Goal: Navigation & Orientation: Find specific page/section

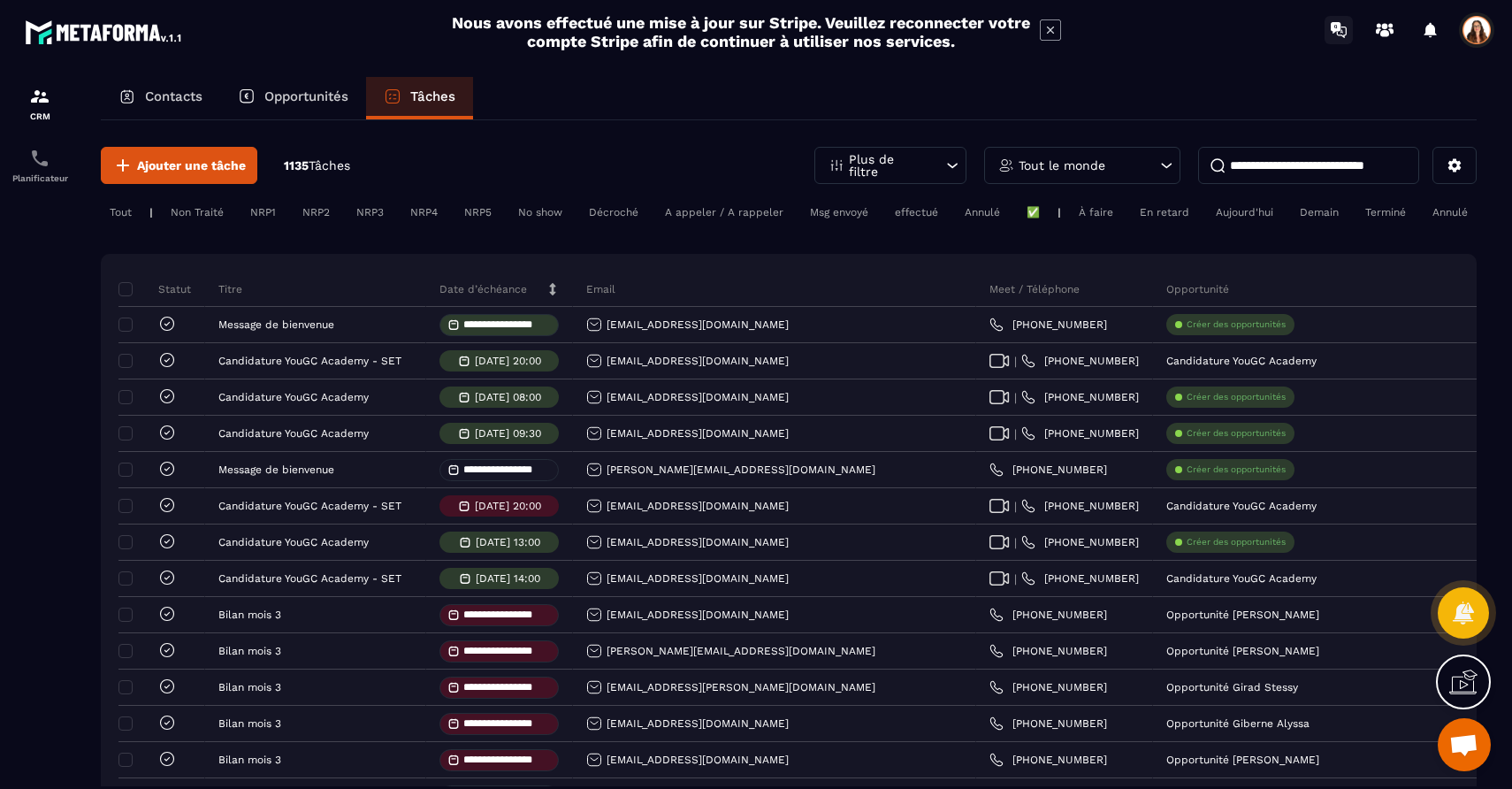
click at [1342, 28] on icon at bounding box center [1339, 29] width 28 height 28
click at [1395, 28] on icon at bounding box center [1384, 29] width 28 height 28
click at [1420, 22] on div at bounding box center [1431, 30] width 35 height 35
click at [1429, 32] on icon at bounding box center [1431, 30] width 13 height 16
click at [1458, 20] on div "Notifications Marquer tout comme lu Vous n'avez aucune notification" at bounding box center [1412, 30] width 182 height 35
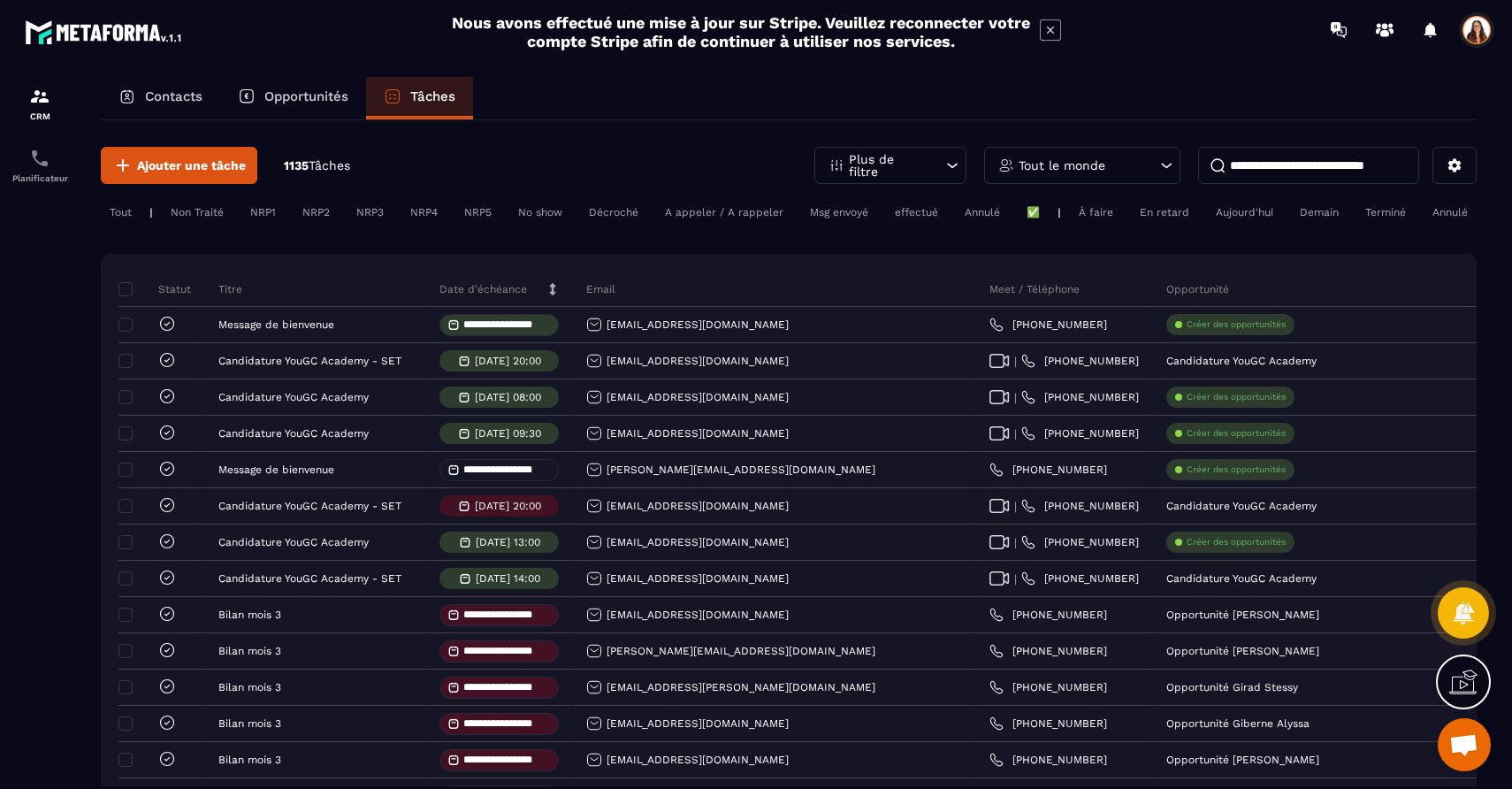
click at [1475, 30] on span at bounding box center [1476, 30] width 35 height 35
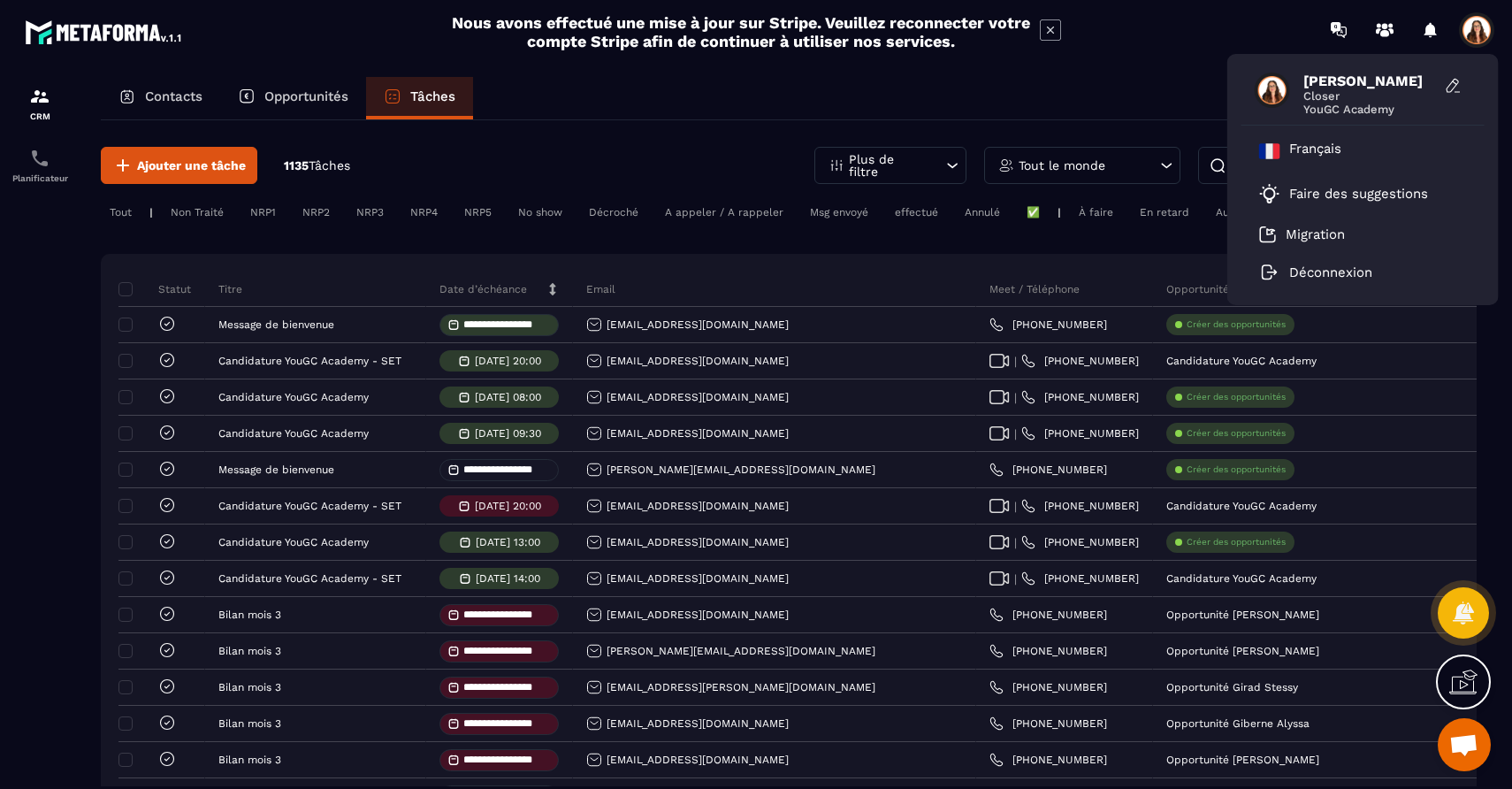
click at [1152, 67] on section "**********" at bounding box center [756, 449] width 1512 height 780
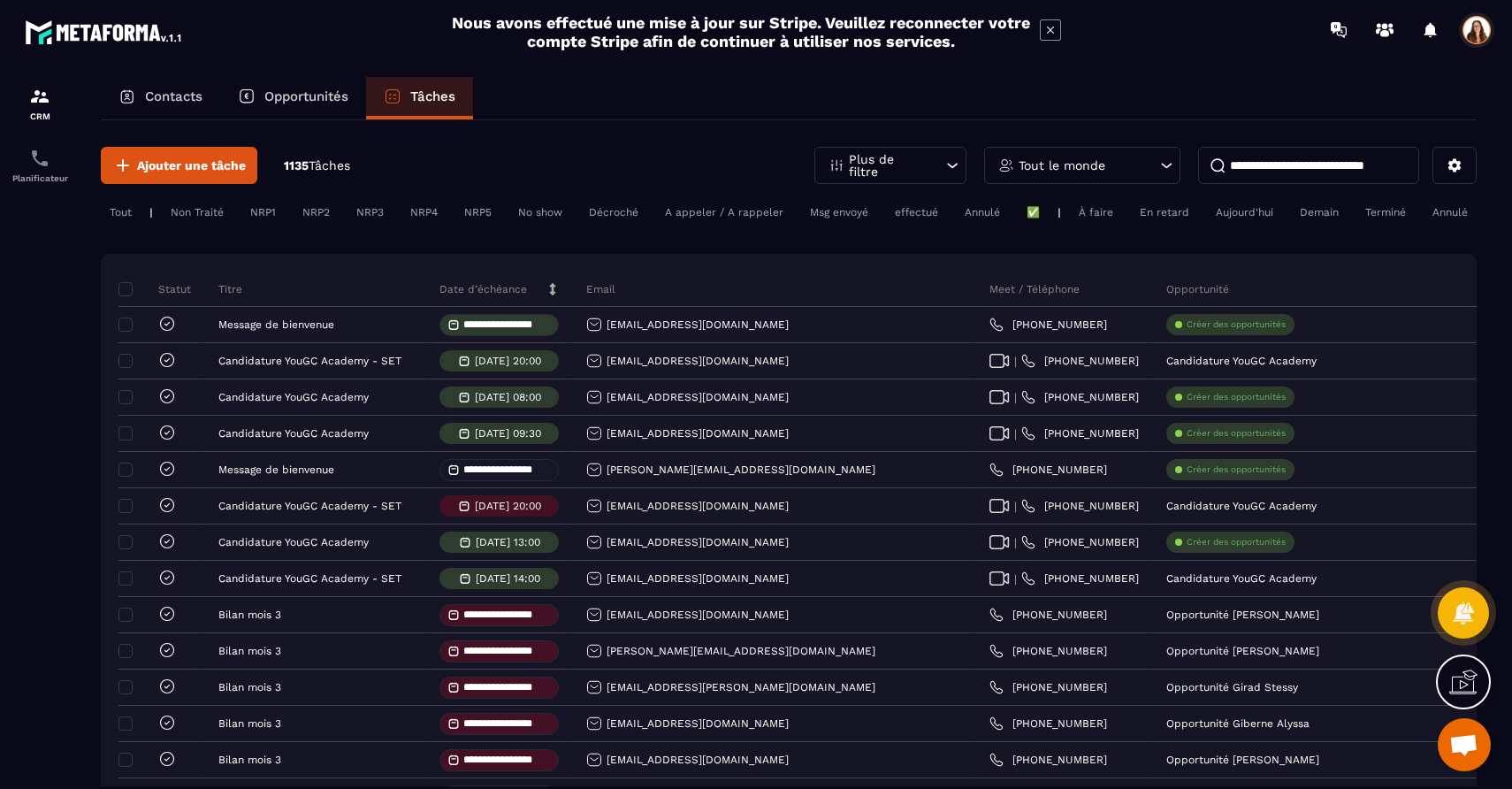
click at [297, 90] on p "Opportunités" at bounding box center [306, 96] width 84 height 16
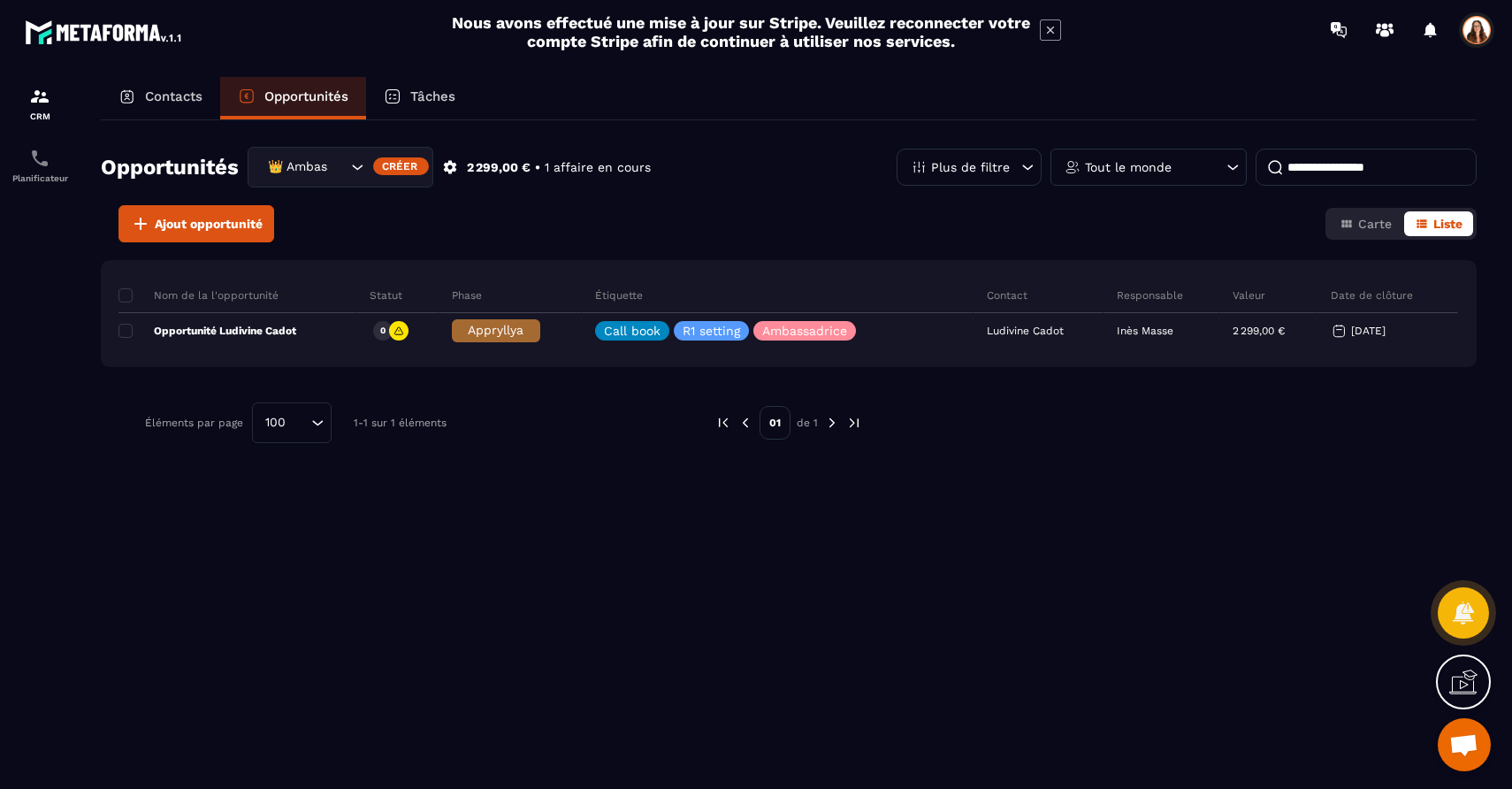
click at [162, 102] on p "Contacts" at bounding box center [173, 96] width 57 height 16
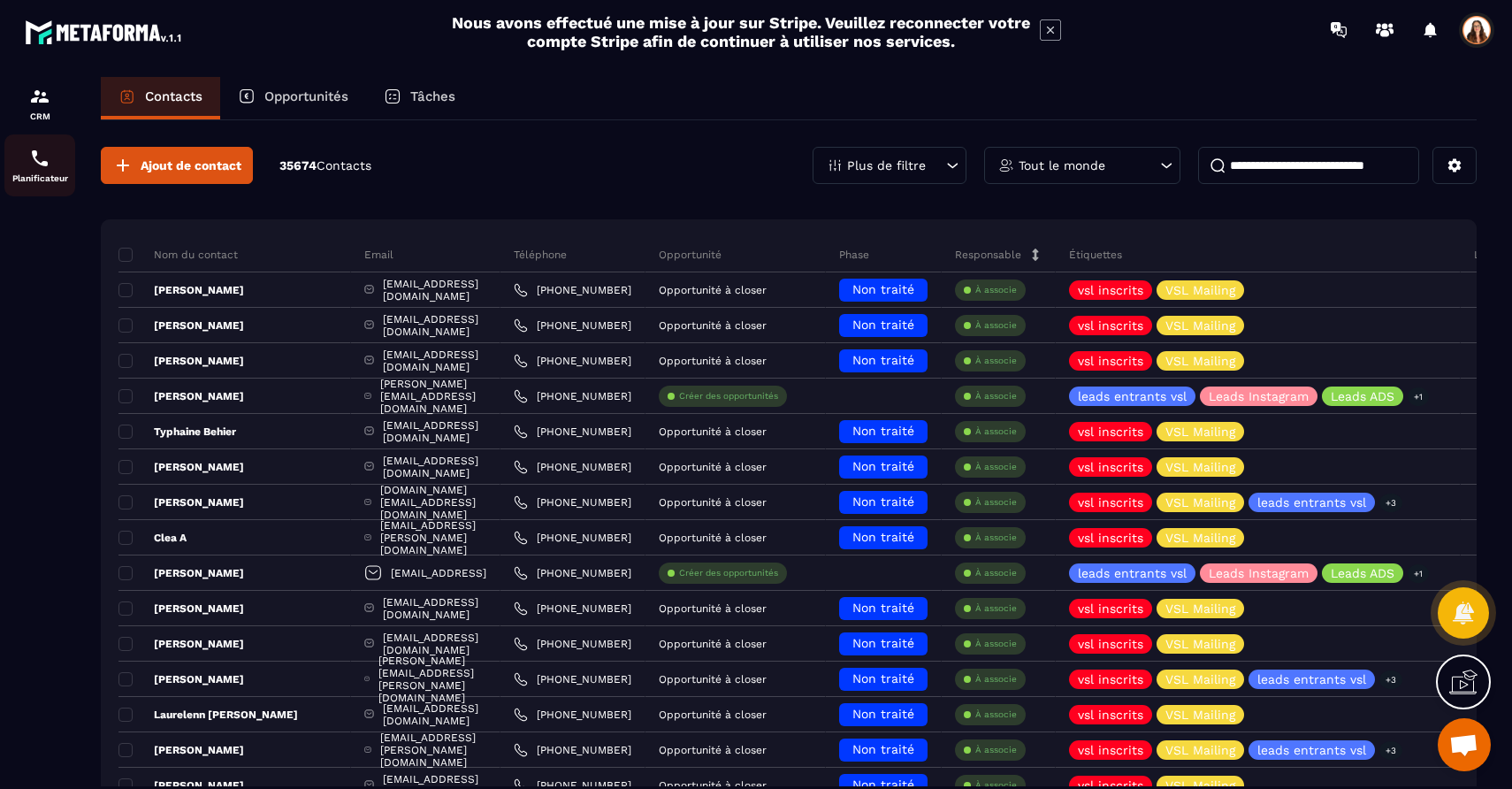
click at [47, 162] on img at bounding box center [40, 158] width 21 height 21
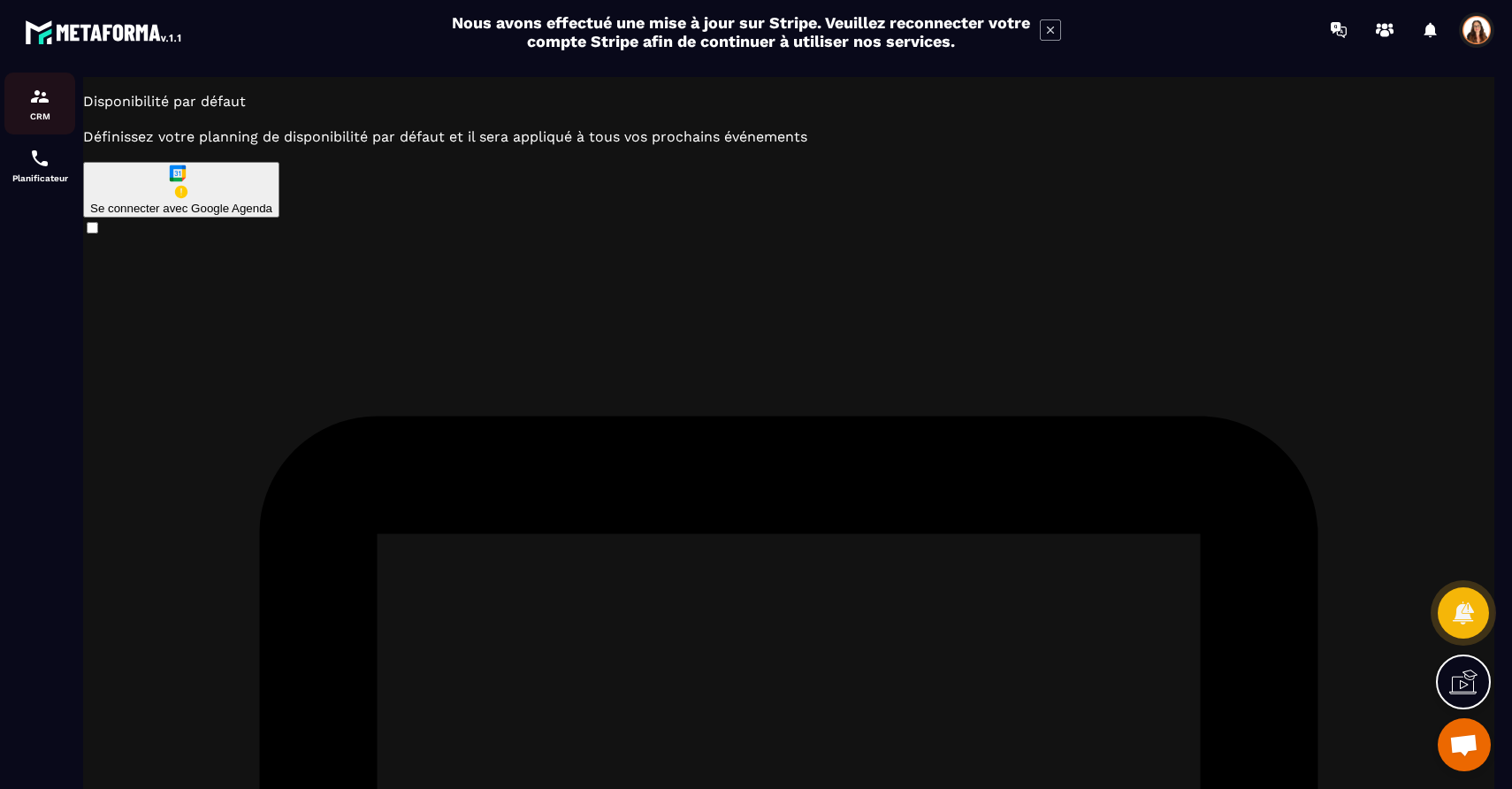
click at [47, 124] on link "CRM" at bounding box center [40, 104] width 71 height 62
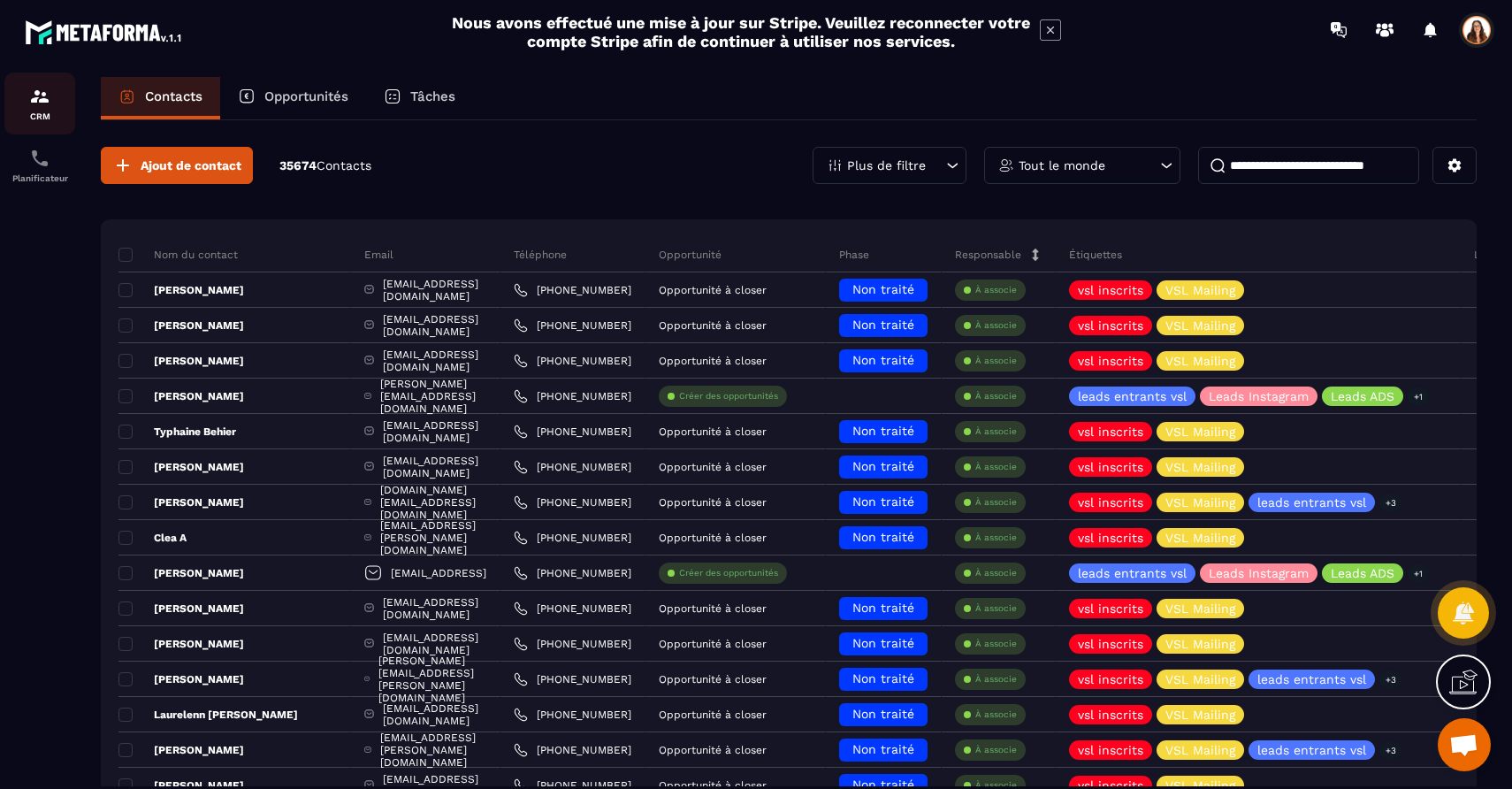
click at [32, 106] on img at bounding box center [40, 96] width 21 height 21
click at [1480, 29] on span at bounding box center [1476, 30] width 35 height 35
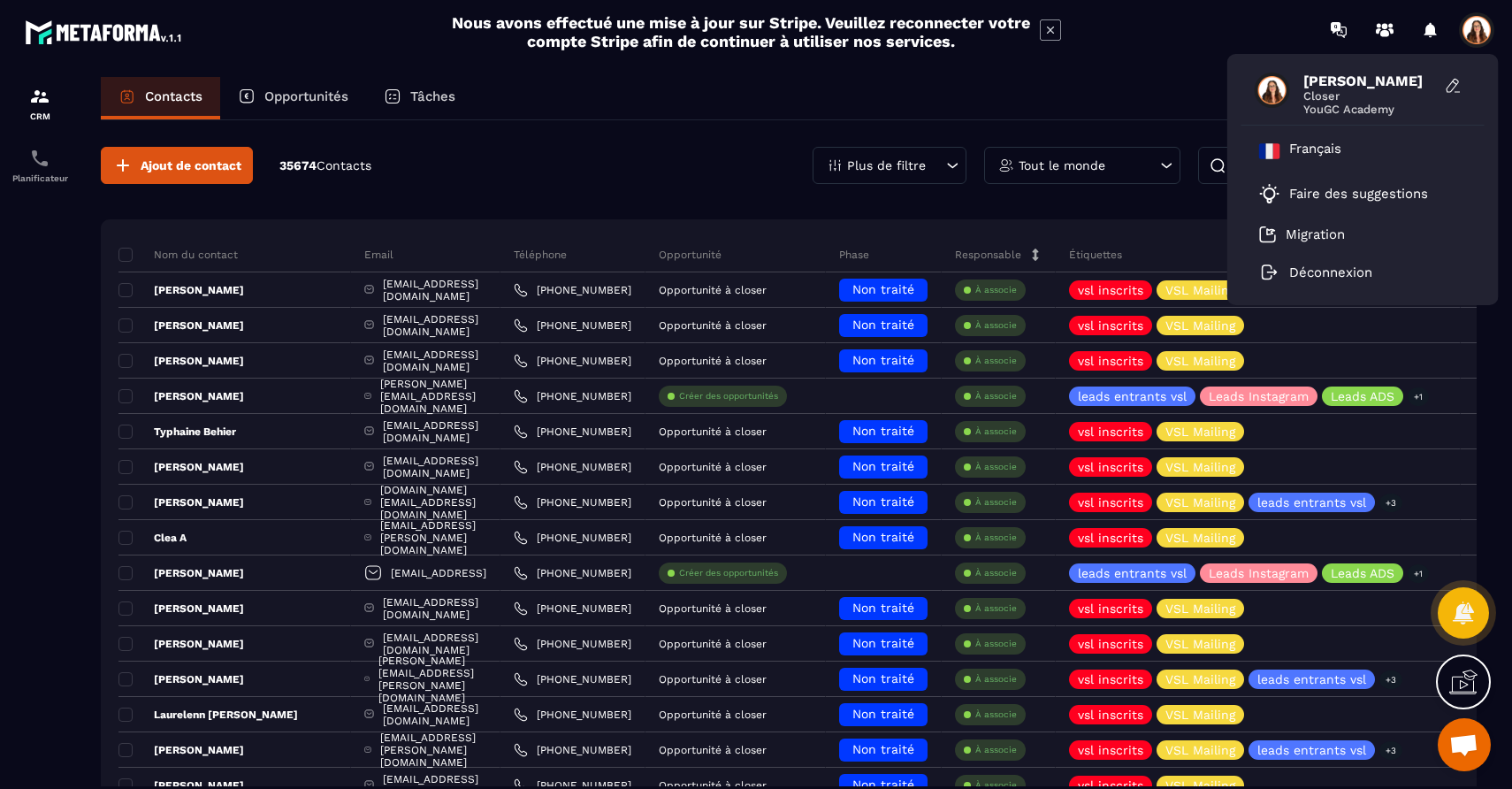
click at [1337, 81] on span "[PERSON_NAME]" at bounding box center [1370, 80] width 133 height 16
click at [1192, 94] on div "Contacts Opportunités Tâches" at bounding box center [789, 98] width 1376 height 43
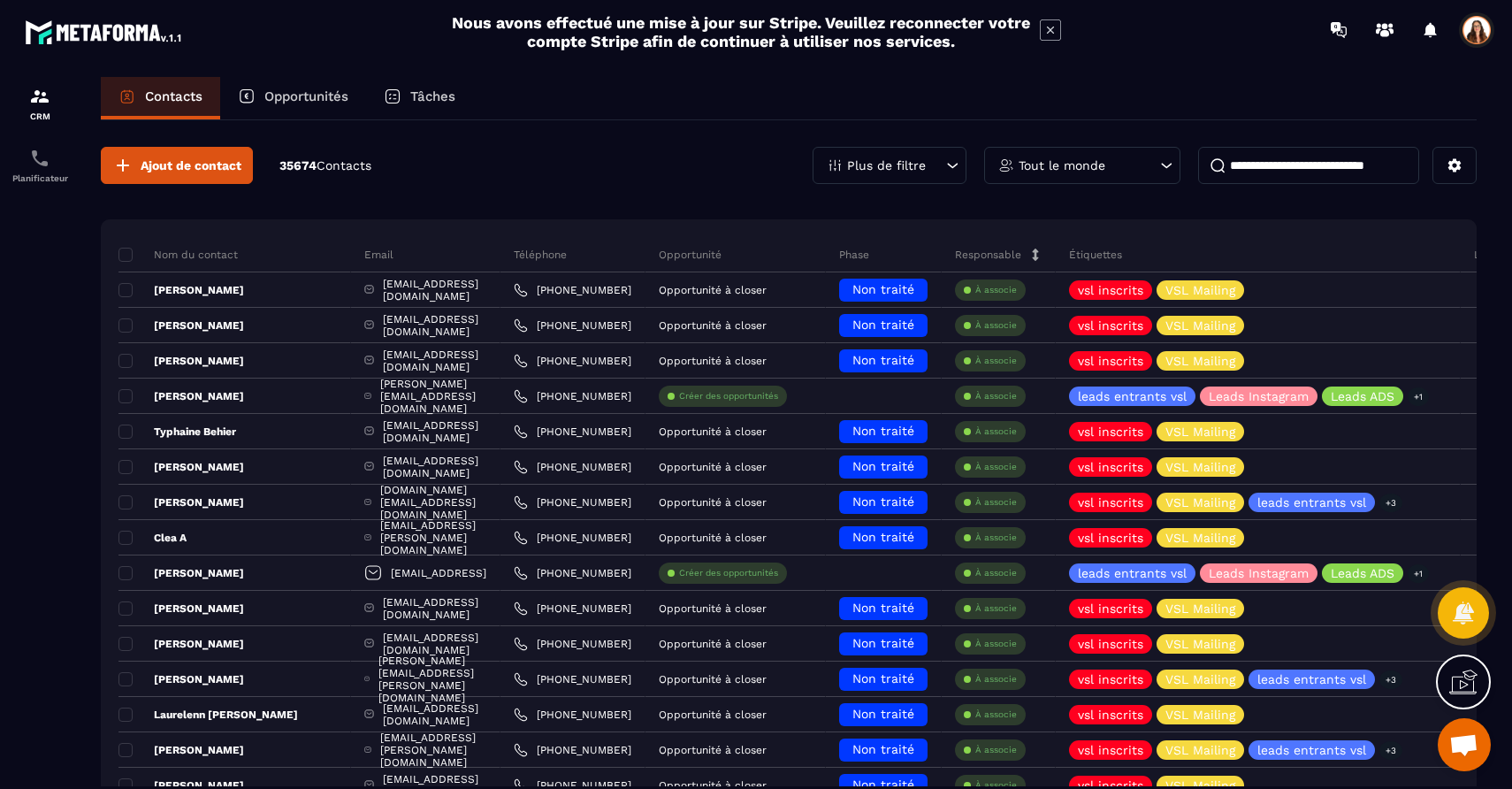
click at [1167, 149] on div "Tout le monde" at bounding box center [1082, 165] width 197 height 37
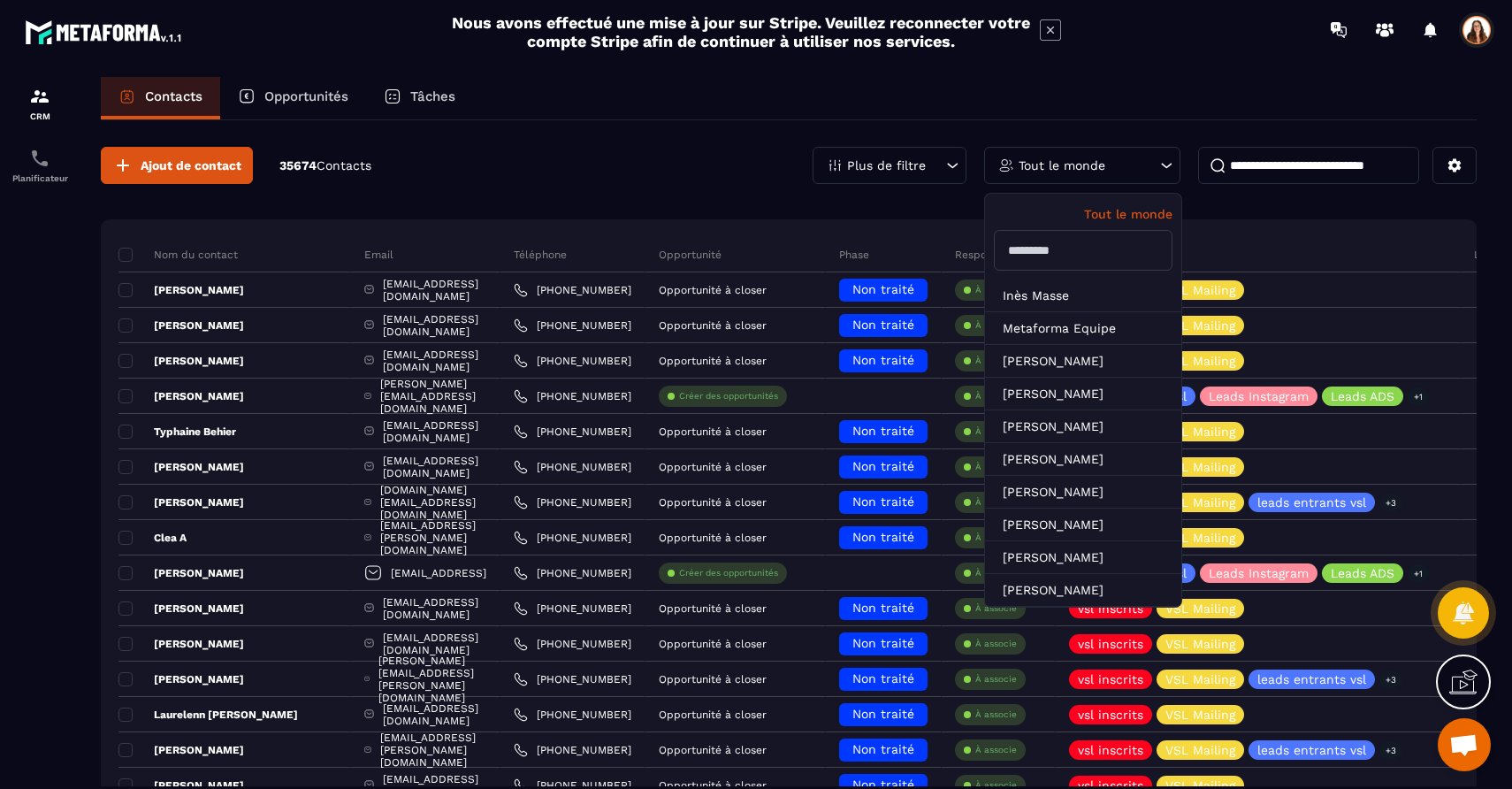
click at [1064, 240] on input "text" at bounding box center [1083, 250] width 178 height 41
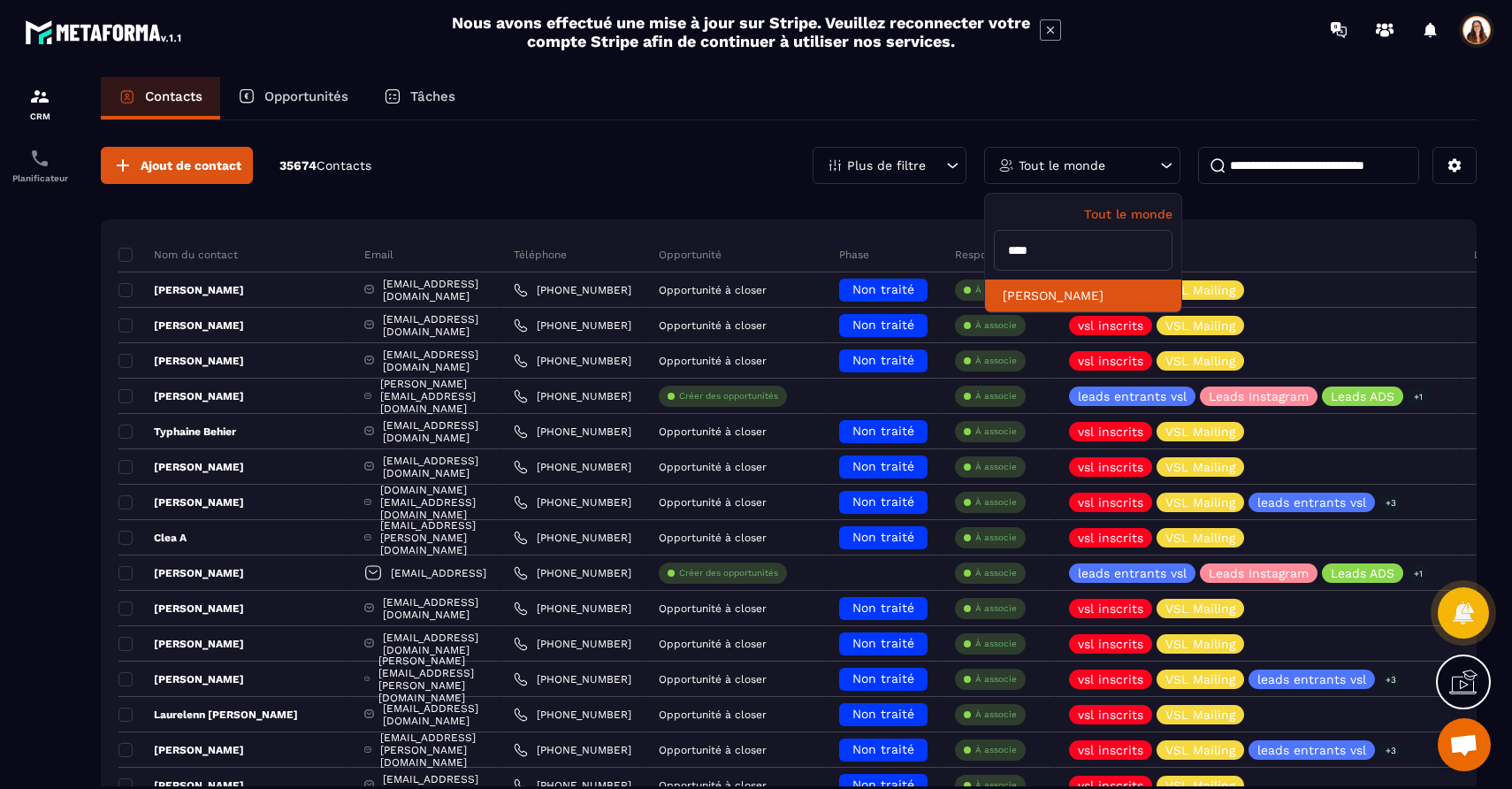
type input "****"
click at [1065, 294] on li "[PERSON_NAME]" at bounding box center [1083, 296] width 197 height 33
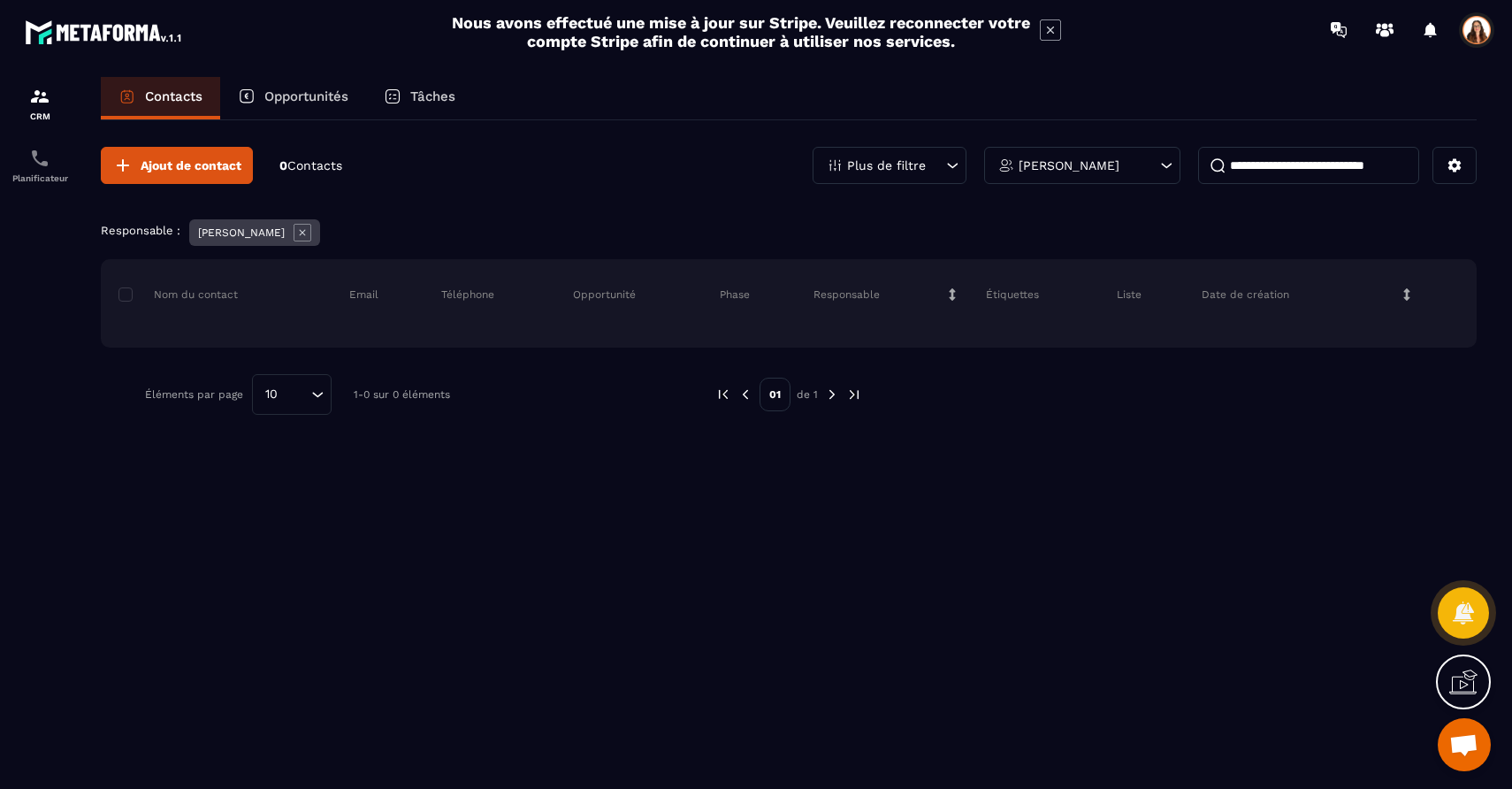
click at [312, 98] on p "Opportunités" at bounding box center [306, 96] width 84 height 16
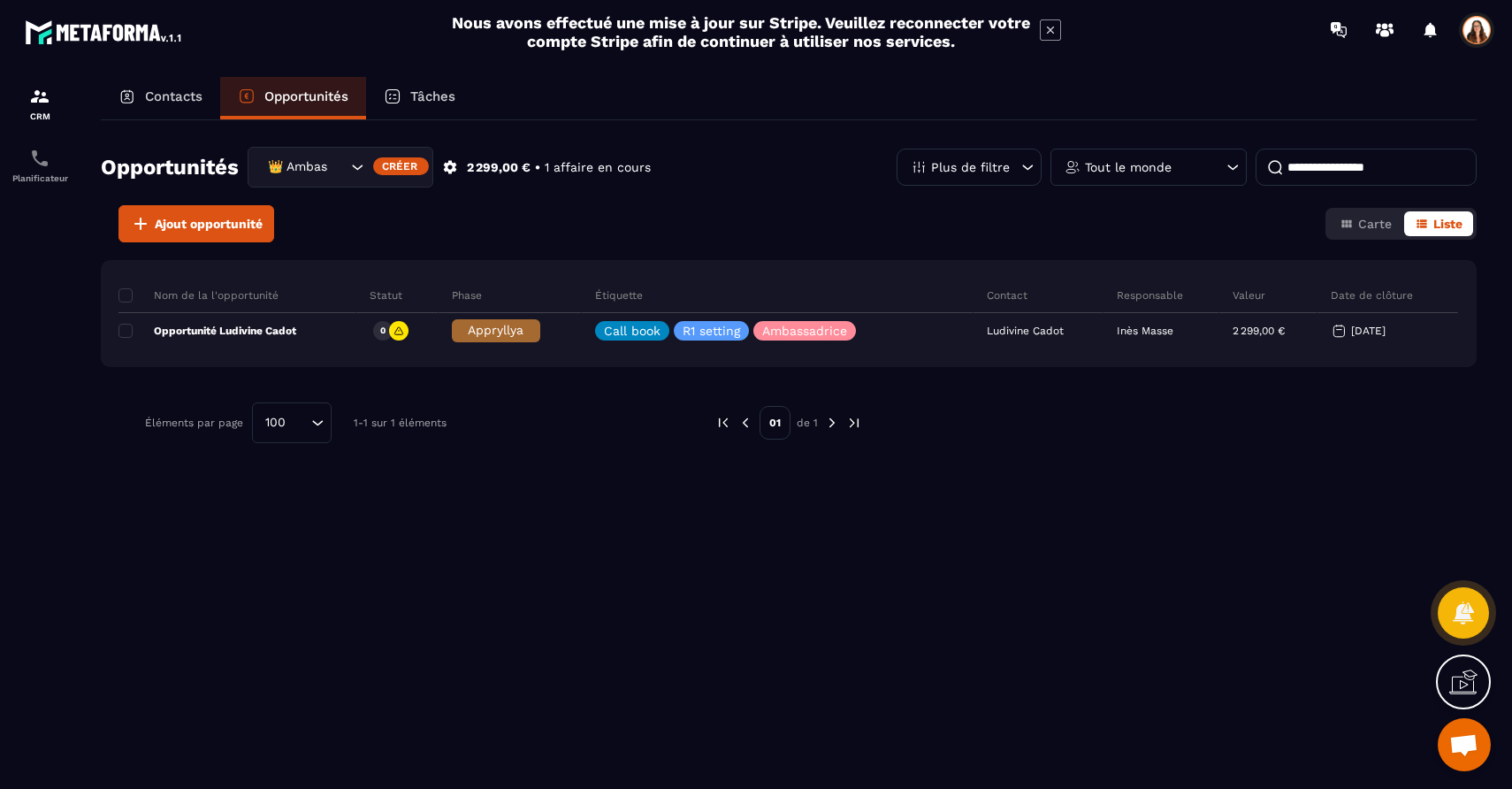
click at [409, 96] on div "Tâches" at bounding box center [420, 98] width 107 height 43
